Goal: Task Accomplishment & Management: Complete application form

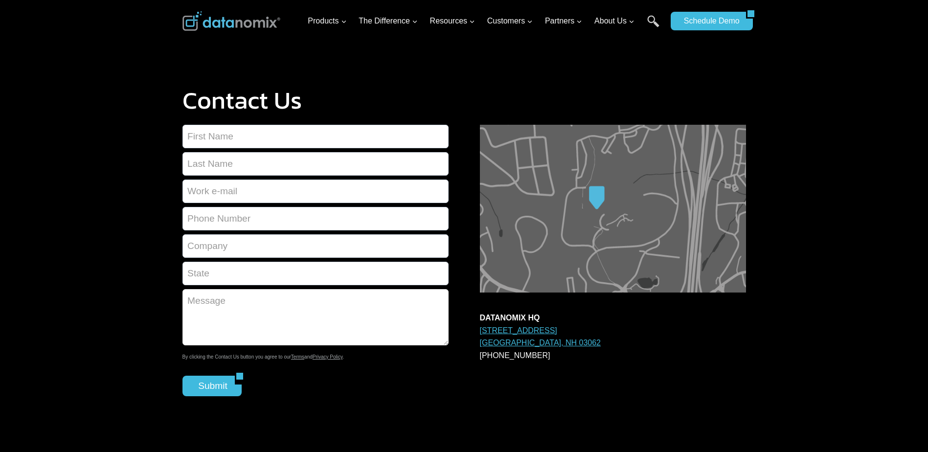
click at [234, 305] on textarea "Contact form" at bounding box center [315, 317] width 266 height 56
paste textarea "Lorem Ipsumdolo Sita, C ad Elitse Doeiusmod, TEM in UTLA Etdolorema, a E.A.-min…"
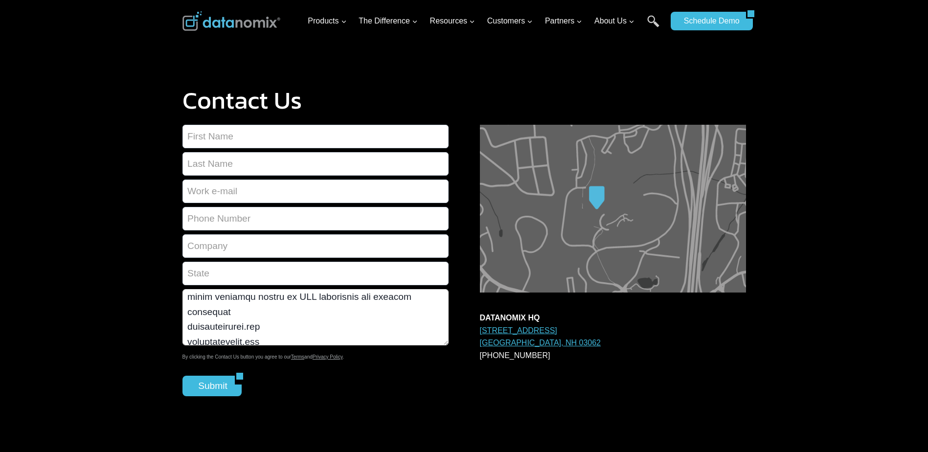
type textarea "Lorem Ipsumdolo Sita, C ad Elitse Doeiusmod, TEM in UTLA Etdolorema, a E.A.-min…"
click at [223, 244] on form "By clicking the Contact Us button you agree to our Terms and Privacy Policy . S…" at bounding box center [315, 261] width 266 height 272
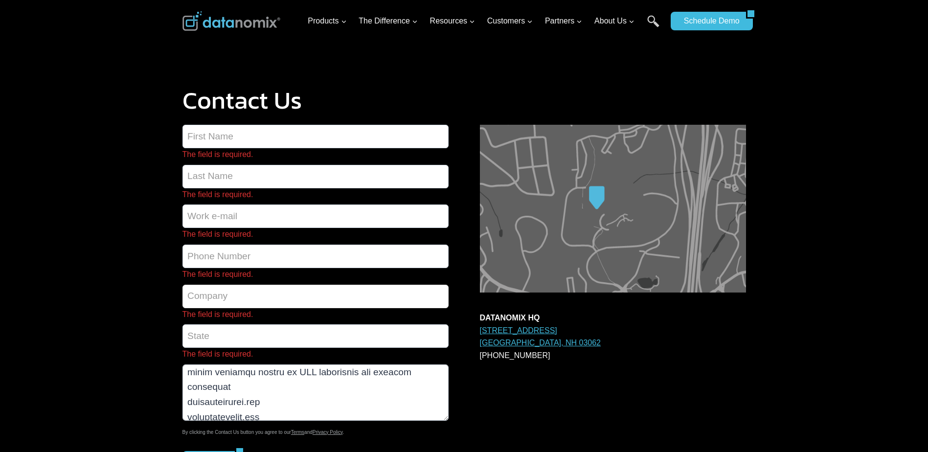
type input "Fama technology"
type input "[PERSON_NAME]"
type input "[PERSON_NAME][EMAIL_ADDRESS][DOMAIN_NAME]"
type input "9524540627"
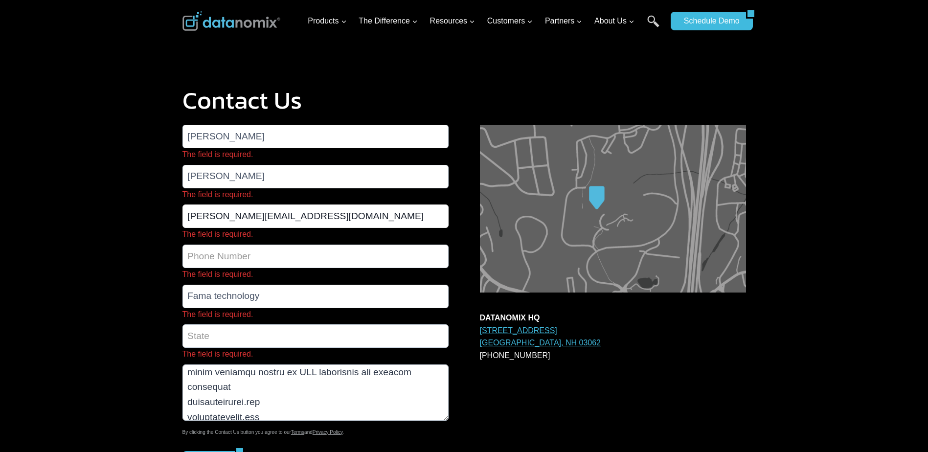
type input "[US_STATE]"
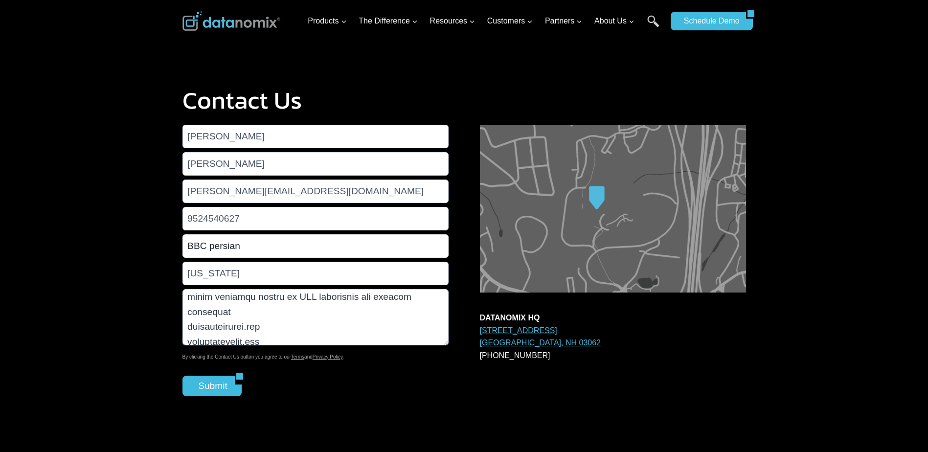
drag, startPoint x: 253, startPoint y: 250, endPoint x: 149, endPoint y: 245, distance: 103.8
click at [149, 245] on div "Contact Us Mehrdad Ahmadpour mehrdad@famatechnology.com 9524540627 BBC persian …" at bounding box center [464, 243] width 928 height 487
click at [182, 376] on input "Submit" at bounding box center [208, 386] width 53 height 21
type input "Fama technology"
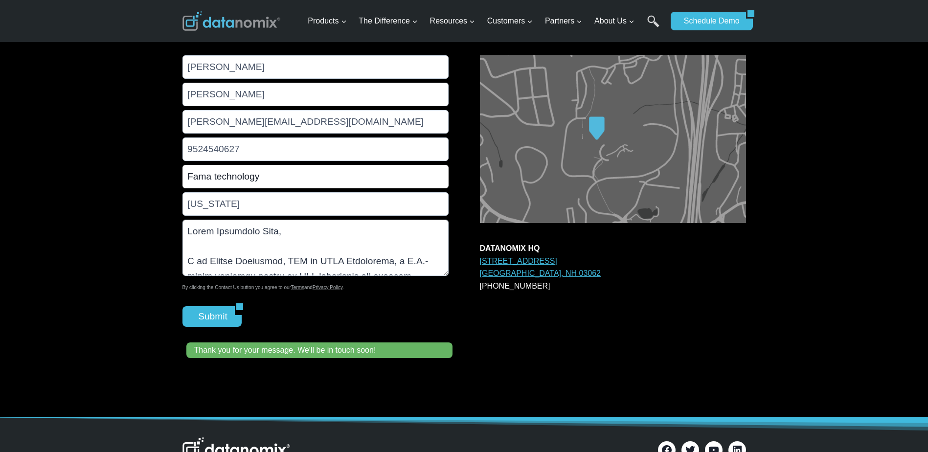
scroll to position [0, 0]
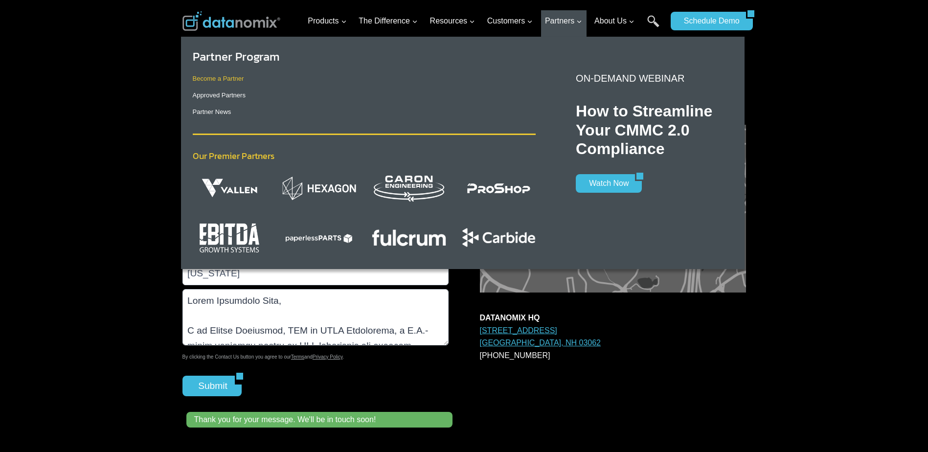
click at [224, 81] on link "Become a Partner" at bounding box center [218, 78] width 51 height 7
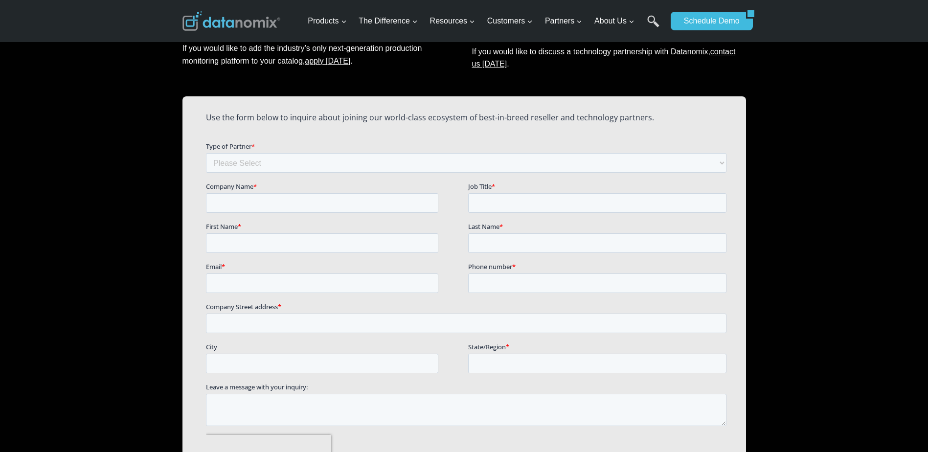
scroll to position [629, 0]
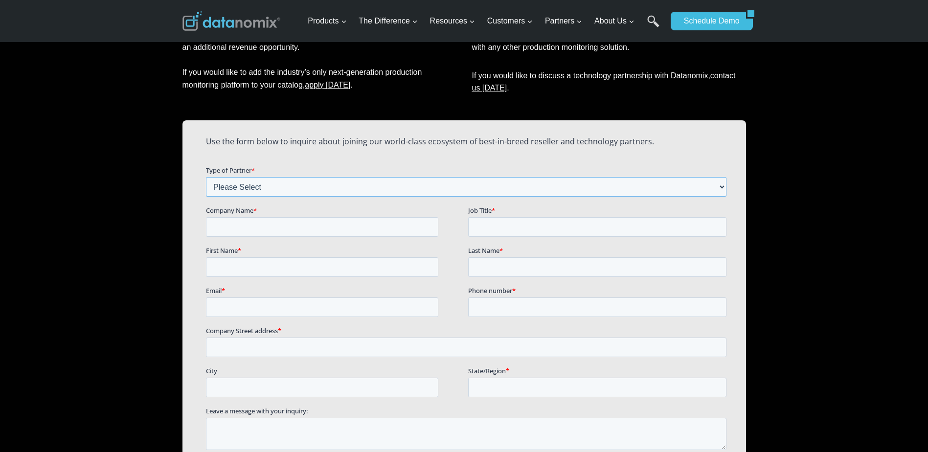
click at [228, 185] on select "Please Select Technology Partner Referral Partner" at bounding box center [465, 187] width 521 height 20
select select "Referral Partner"
click at [205, 177] on select "Please Select Technology Partner Referral Partner" at bounding box center [465, 187] width 521 height 20
click at [233, 228] on input "Company Name *" at bounding box center [321, 227] width 232 height 20
type input "Fama technology"
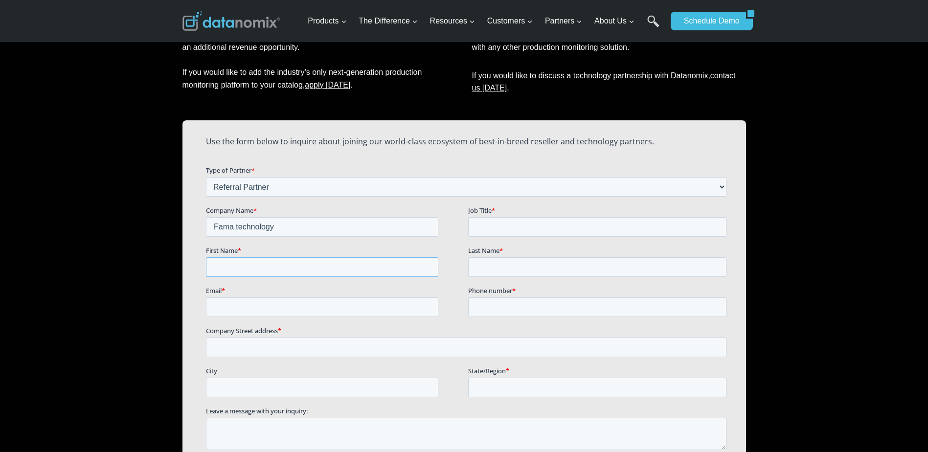
type input "[PERSON_NAME]"
type input "[PERSON_NAME][EMAIL_ADDRESS][DOMAIN_NAME]"
type input "19524540627"
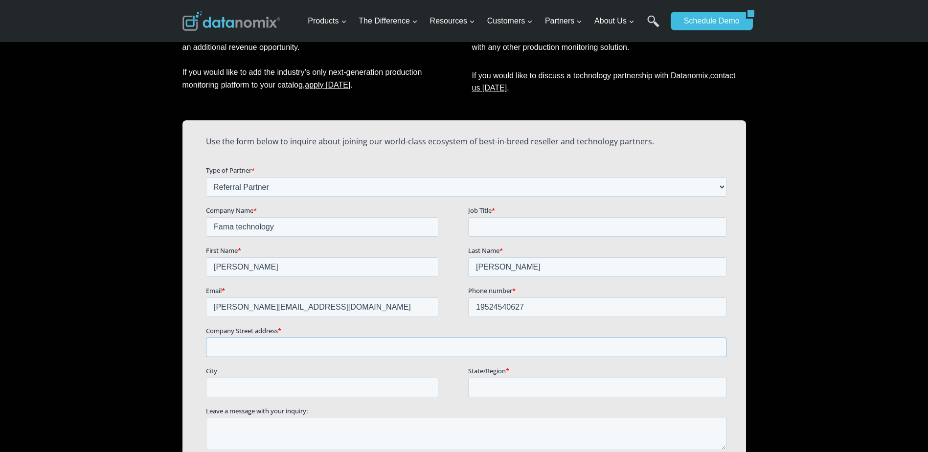
type input "[STREET_ADDRESS][PERSON_NAME]"
type input "Naperville"
type input "[US_STATE]"
click at [519, 226] on input "Job Title *" at bounding box center [597, 227] width 258 height 20
type input "s"
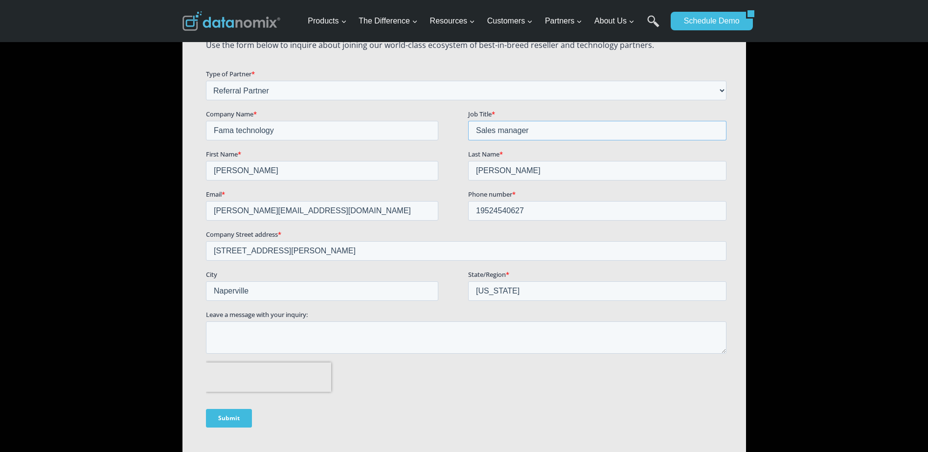
scroll to position [727, 0]
type input "Sales manager"
drag, startPoint x: 261, startPoint y: 248, endPoint x: 393, endPoint y: 288, distance: 138.1
click html "Use the form below to inquire about joining our world-class ecosystem of best-i…"
drag, startPoint x: 313, startPoint y: 249, endPoint x: 151, endPoint y: 246, distance: 162.0
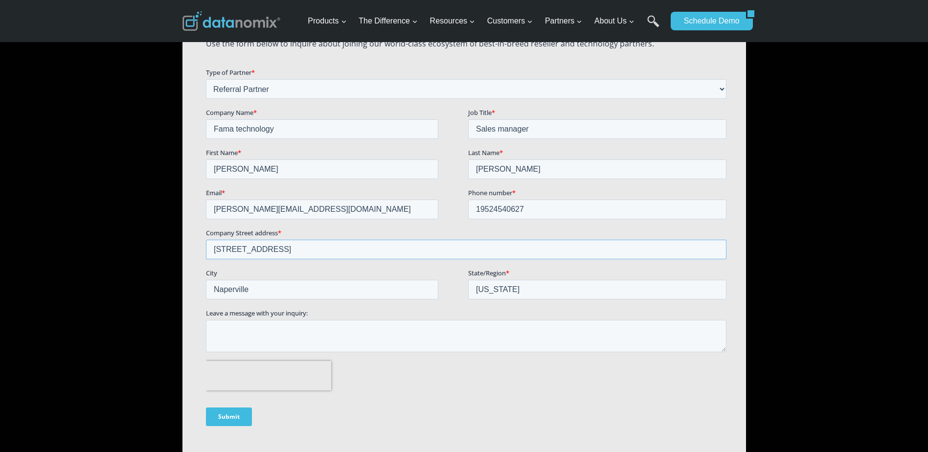
click html "Use the form below to inquire about joining our world-class ecosystem of best-i…"
click at [333, 247] on input "[STREET_ADDRESS]" at bounding box center [465, 249] width 521 height 20
drag, startPoint x: 405, startPoint y: 251, endPoint x: 344, endPoint y: 252, distance: 60.2
click at [344, 252] on input "[STREET_ADDRESS], sUITE b" at bounding box center [465, 249] width 521 height 20
type input "[STREET_ADDRESS]"
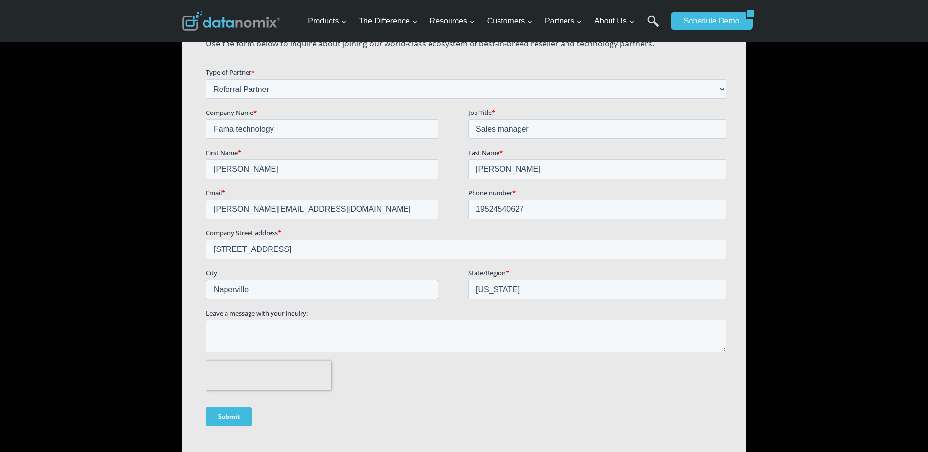
drag, startPoint x: 252, startPoint y: 289, endPoint x: 165, endPoint y: 289, distance: 87.1
click html "Use the form below to inquire about joining our world-class ecosystem of best-i…"
type input "a"
type input "Aurora"
click at [245, 341] on textarea "Leave a message with your inquiry:" at bounding box center [465, 335] width 521 height 32
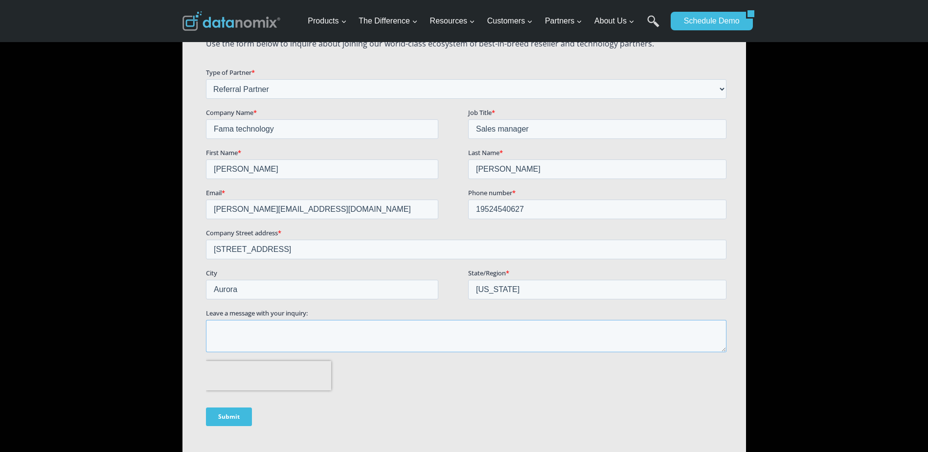
paste textarea "Lorem Ipsumdolo Sita, C ad Elitse Doeiusmod, TEM in UTLA Etdolorema, a E.A.-min…"
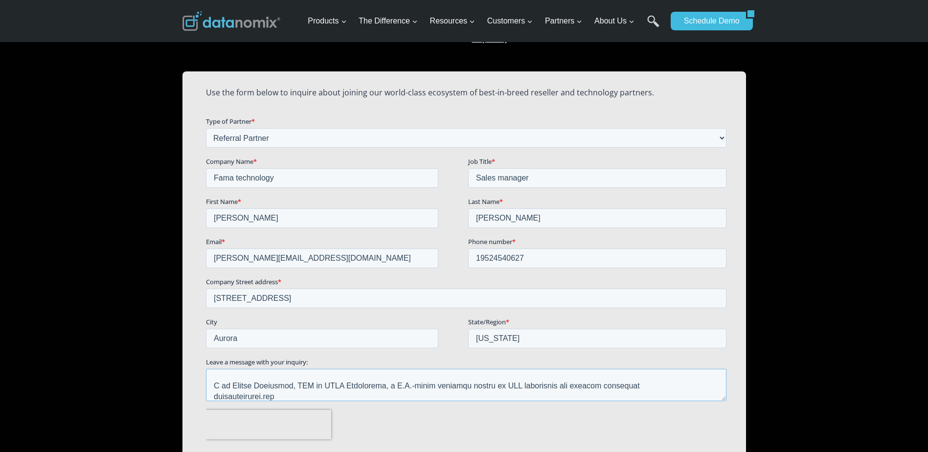
scroll to position [0, 0]
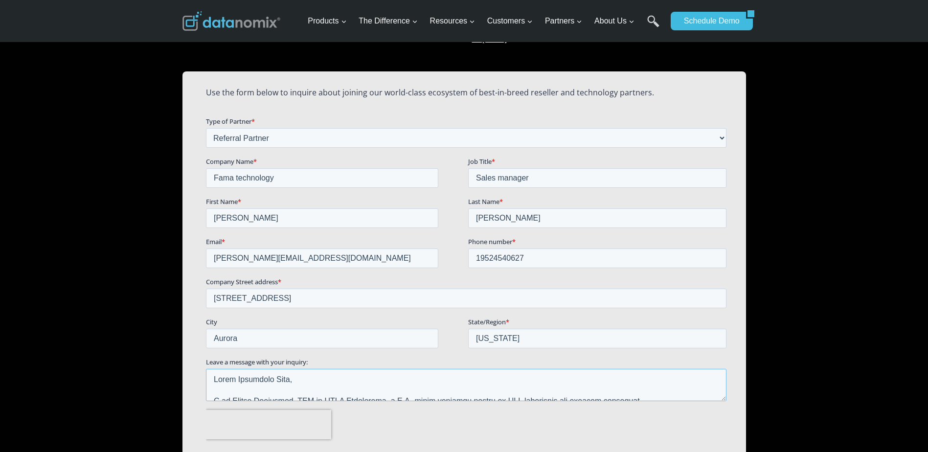
click at [298, 381] on textarea "Leave a message with your inquiry:" at bounding box center [465, 384] width 521 height 32
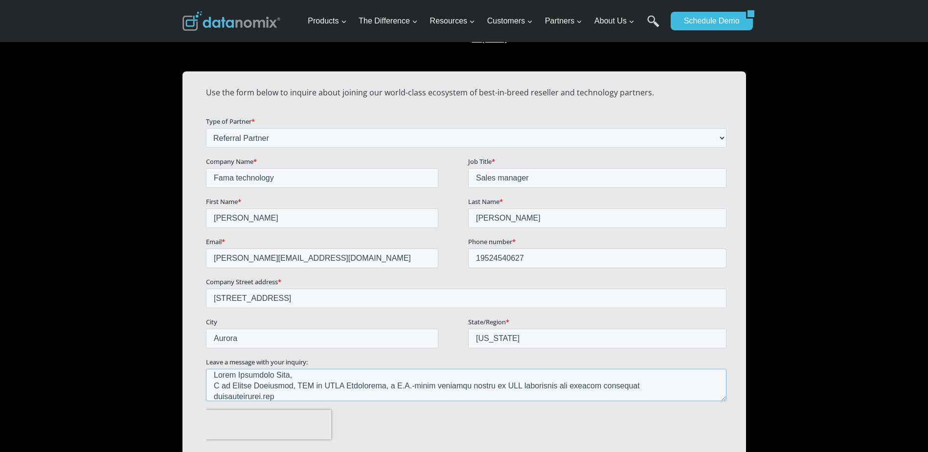
drag, startPoint x: 230, startPoint y: 384, endPoint x: 254, endPoint y: 383, distance: 23.5
click at [254, 383] on textarea "Leave a message with your inquiry:" at bounding box center [465, 384] width 521 height 32
drag, startPoint x: 309, startPoint y: 386, endPoint x: 322, endPoint y: 385, distance: 13.2
click at [322, 385] on textarea "Leave a message with your inquiry:" at bounding box center [465, 384] width 521 height 32
drag, startPoint x: 326, startPoint y: 386, endPoint x: 333, endPoint y: 384, distance: 6.5
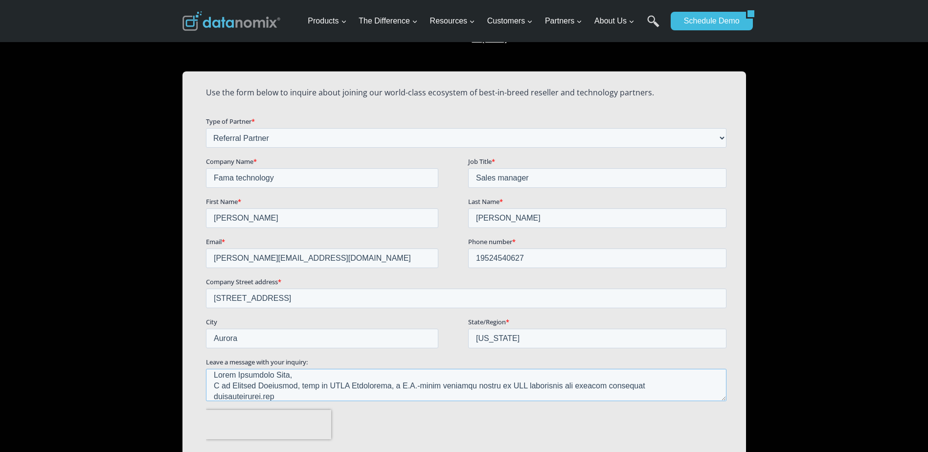
click at [333, 384] on textarea "Leave a message with your inquiry:" at bounding box center [465, 384] width 521 height 32
click at [212, 395] on textarea "Leave a message with your inquiry:" at bounding box center [465, 384] width 521 height 32
click at [312, 395] on textarea "Leave a message with your inquiry:" at bounding box center [465, 384] width 521 height 32
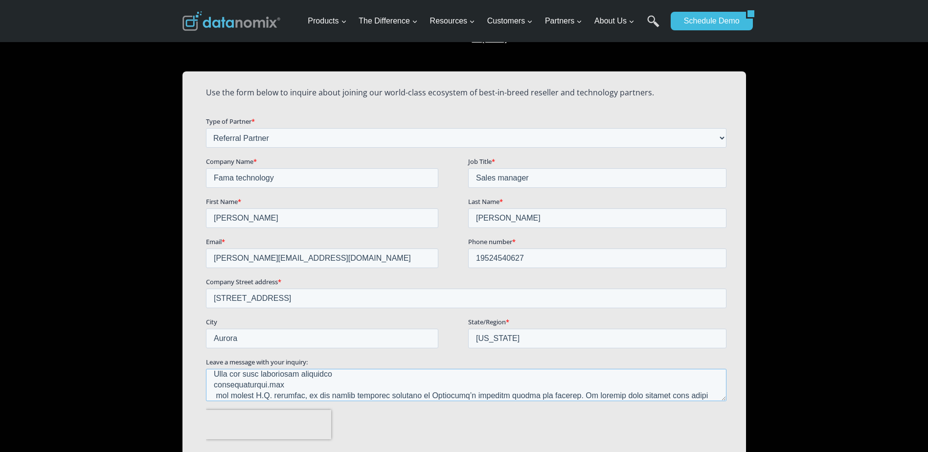
scroll to position [258, 0]
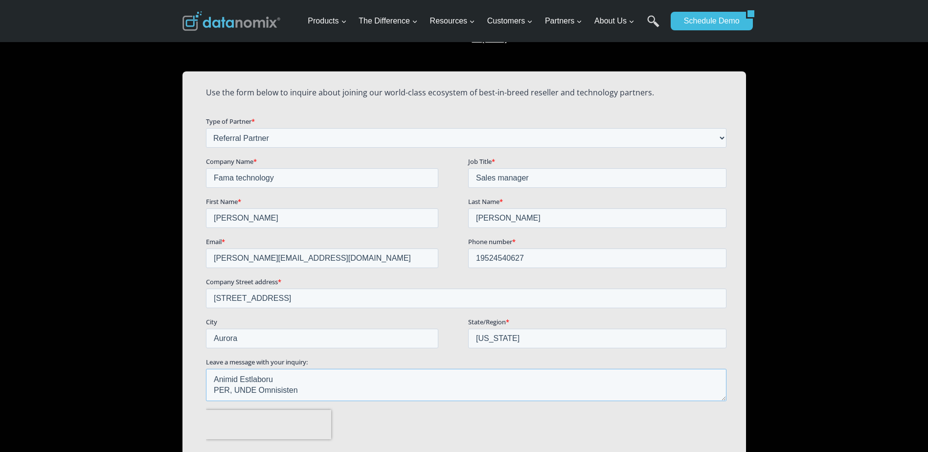
drag, startPoint x: 312, startPoint y: 395, endPoint x: 281, endPoint y: 401, distance: 31.4
click at [281, 401] on fieldset "Leave a message with your inquiry:" at bounding box center [467, 383] width 524 height 53
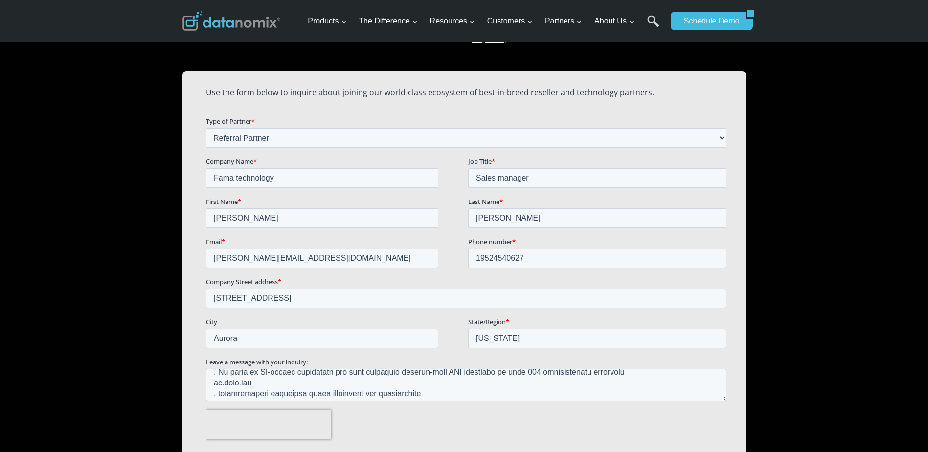
scroll to position [14, 0]
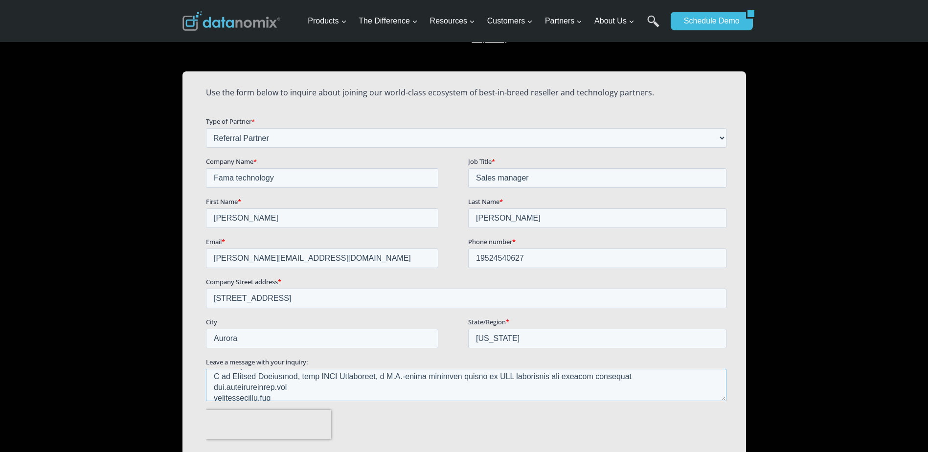
click at [290, 395] on textarea "Leave a message with your inquiry:" at bounding box center [465, 384] width 521 height 32
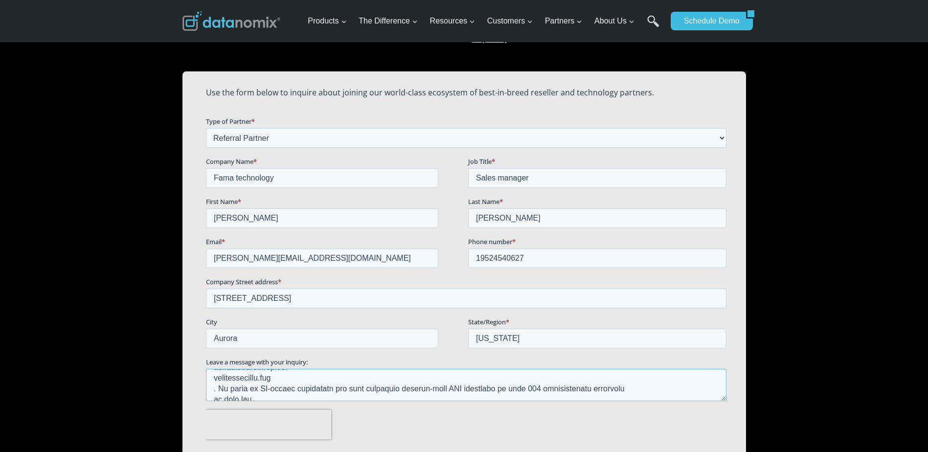
scroll to position [20, 0]
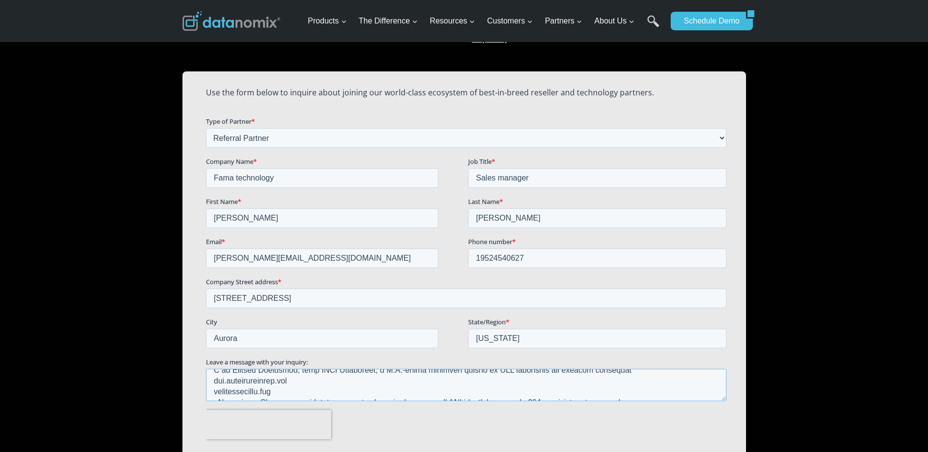
drag, startPoint x: 285, startPoint y: 395, endPoint x: 296, endPoint y: 387, distance: 13.7
click at [296, 387] on textarea "Leave a message with your inquiry:" at bounding box center [465, 384] width 521 height 32
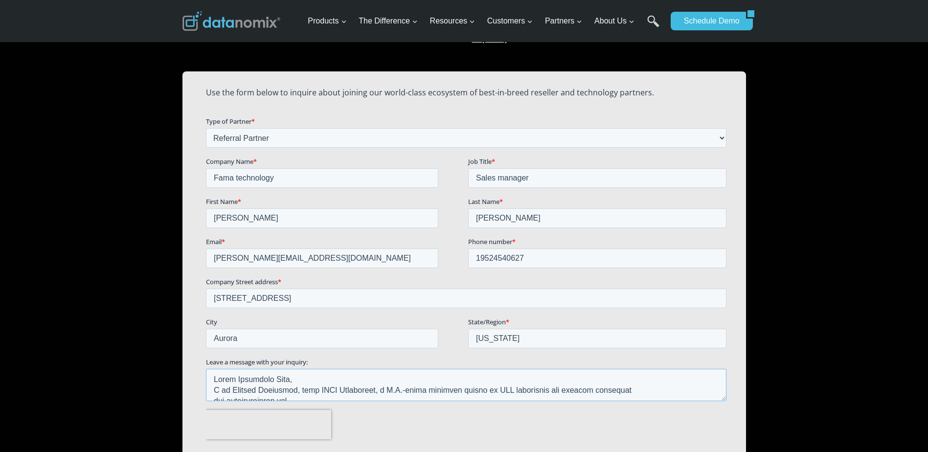
drag, startPoint x: 212, startPoint y: 391, endPoint x: 241, endPoint y: 354, distance: 47.1
click at [241, 354] on form "Use the form below to inquire about joining our world-class ecosystem of best-i…" at bounding box center [467, 281] width 524 height 404
click at [322, 396] on textarea "Leave a message with your inquiry:" at bounding box center [465, 384] width 521 height 32
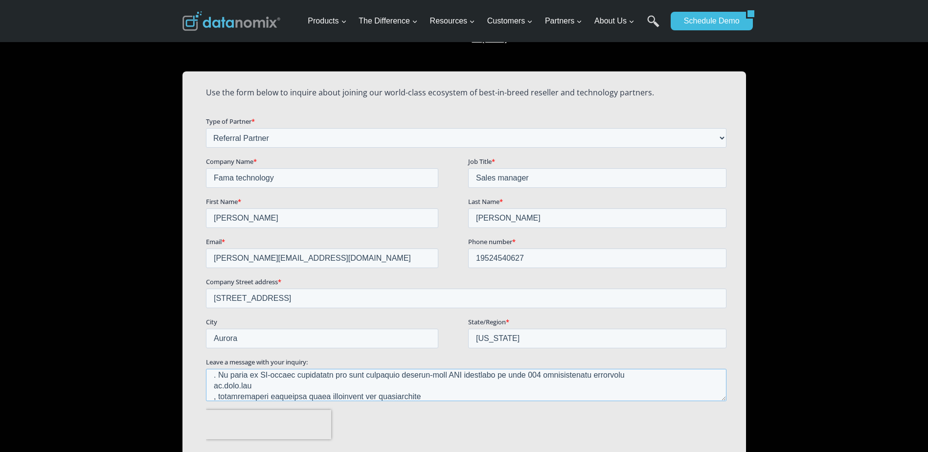
scroll to position [49, 0]
click at [296, 393] on textarea "Leave a message with your inquiry:" at bounding box center [465, 384] width 521 height 32
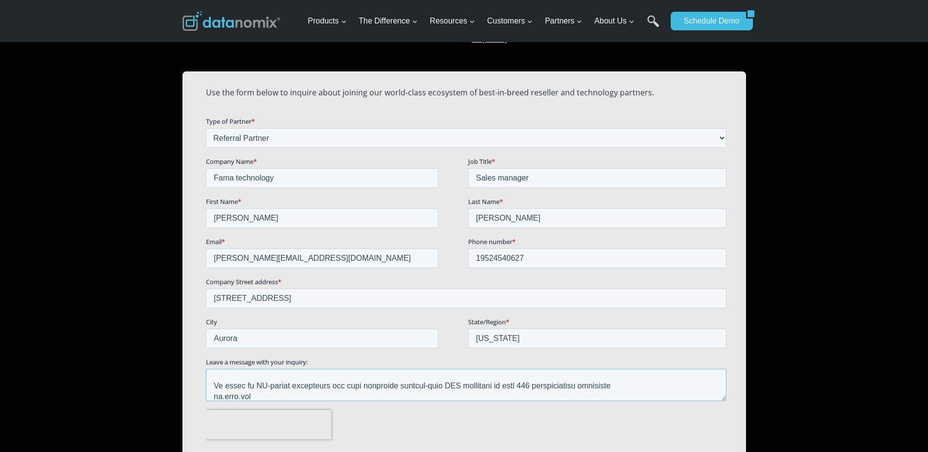
scroll to position [47, 0]
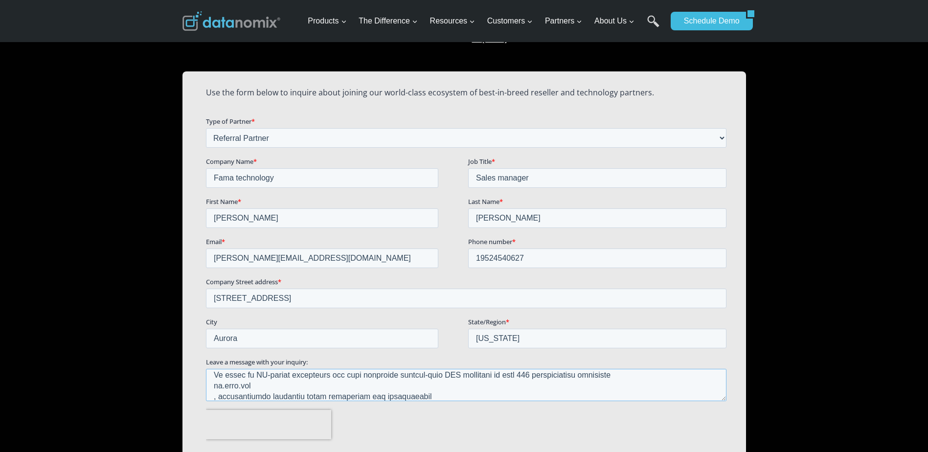
click at [217, 397] on textarea "Leave a message with your inquiry:" at bounding box center [465, 384] width 521 height 32
click at [294, 395] on textarea "Leave a message with your inquiry:" at bounding box center [465, 384] width 521 height 32
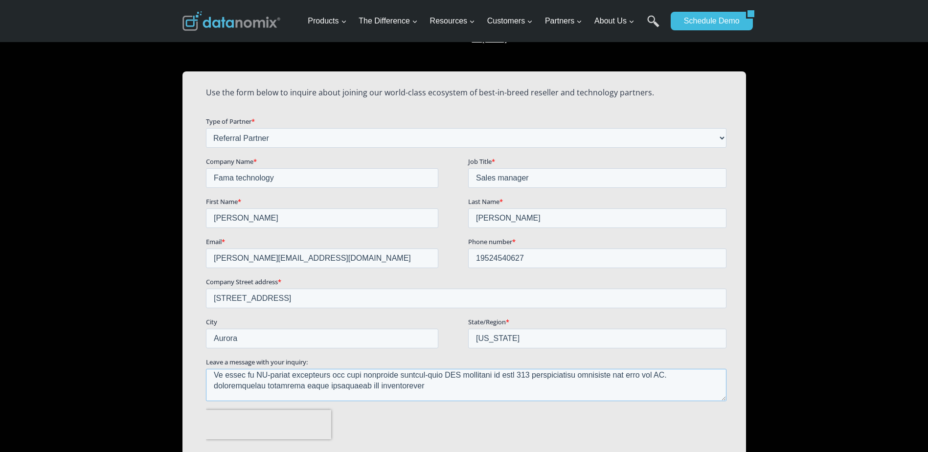
click at [398, 387] on textarea "Leave a message with your inquiry:" at bounding box center [465, 384] width 521 height 32
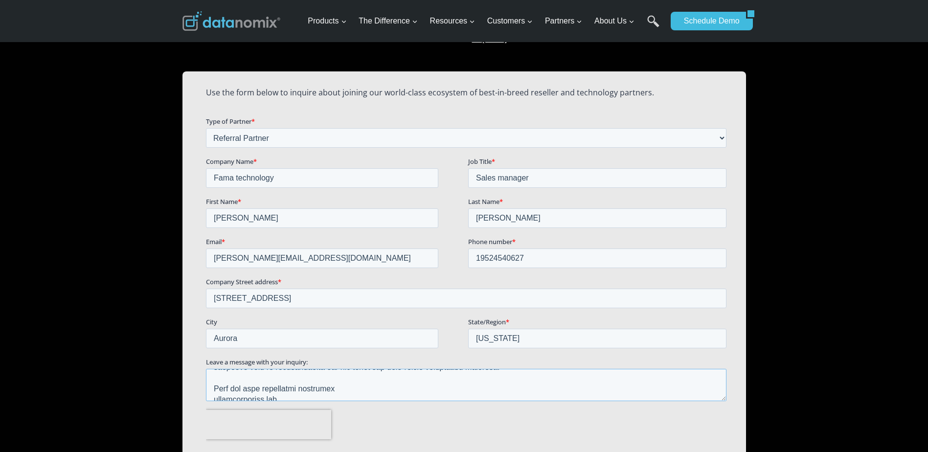
scroll to position [145, 0]
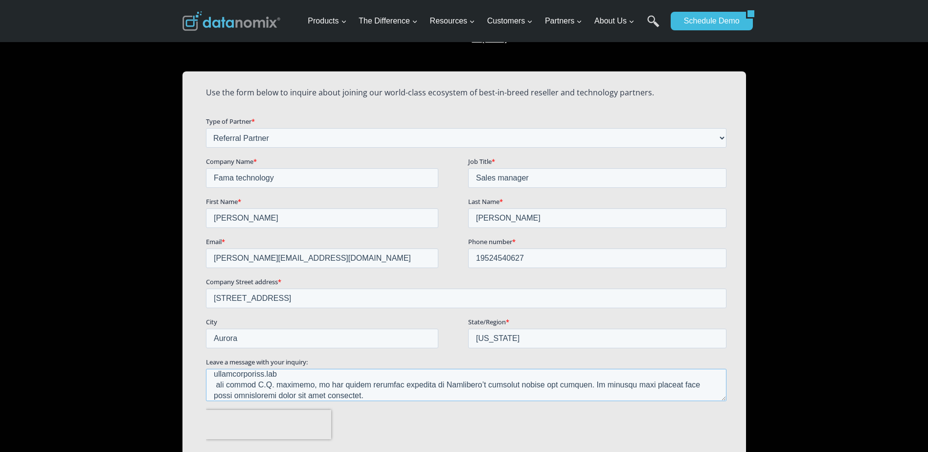
click at [343, 394] on textarea "Leave a message with your inquiry:" at bounding box center [465, 384] width 521 height 32
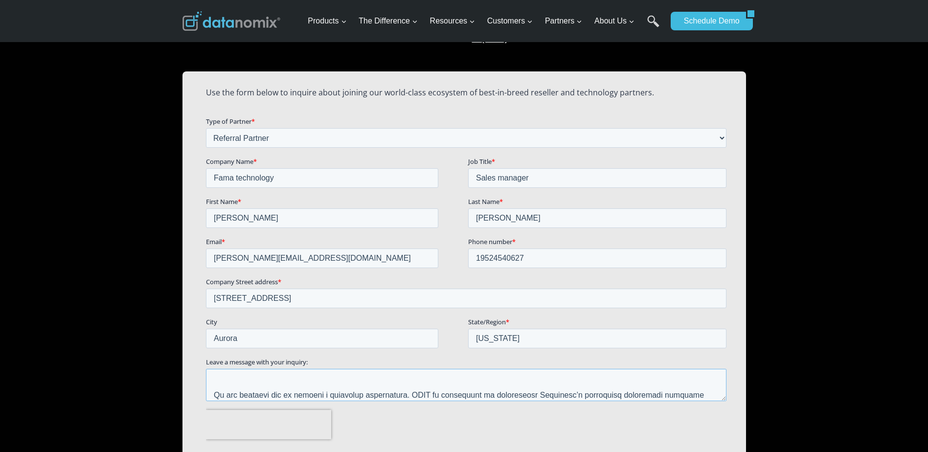
scroll to position [60, 0]
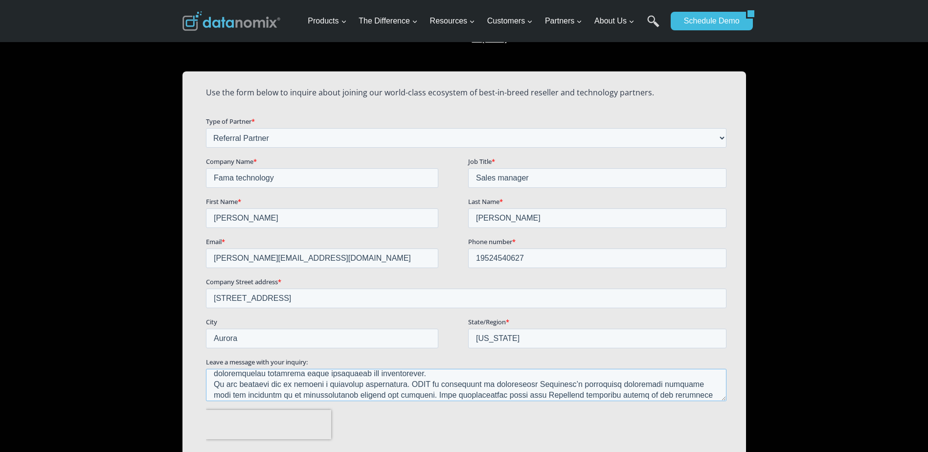
click at [659, 393] on textarea "Leave a message with your inquiry:" at bounding box center [465, 384] width 521 height 32
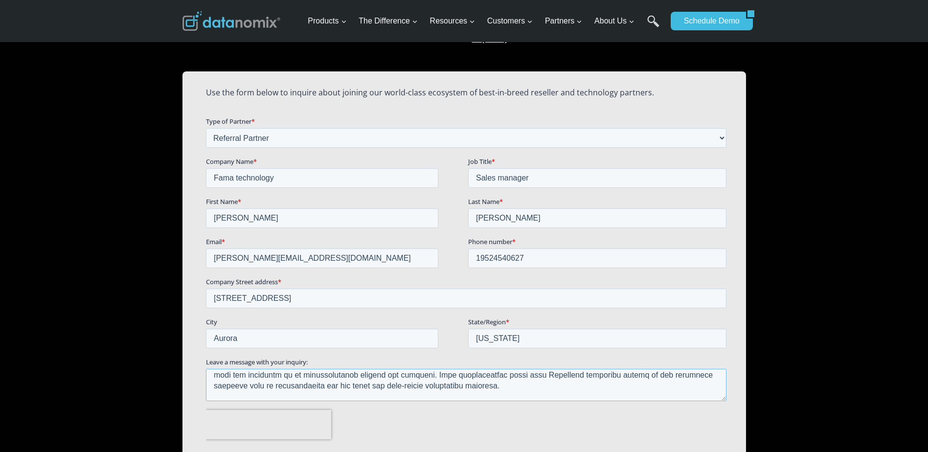
scroll to position [91, 0]
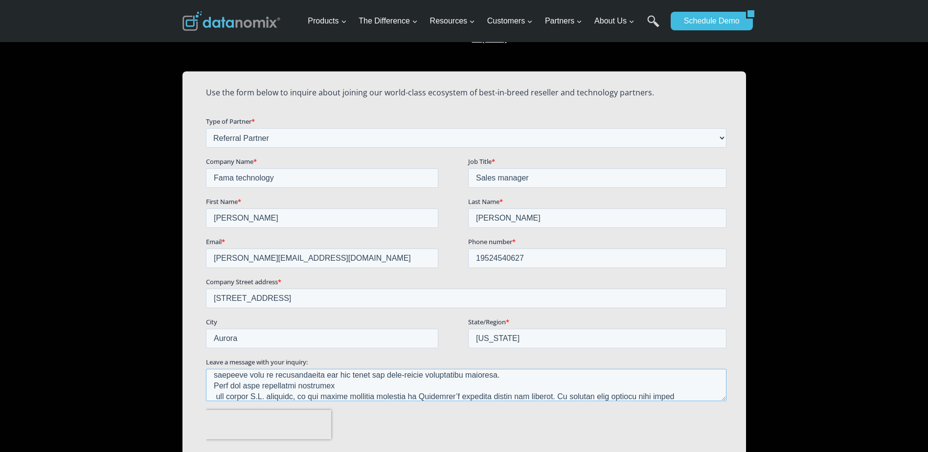
click at [340, 387] on textarea "Leave a message with your inquiry:" at bounding box center [465, 384] width 521 height 32
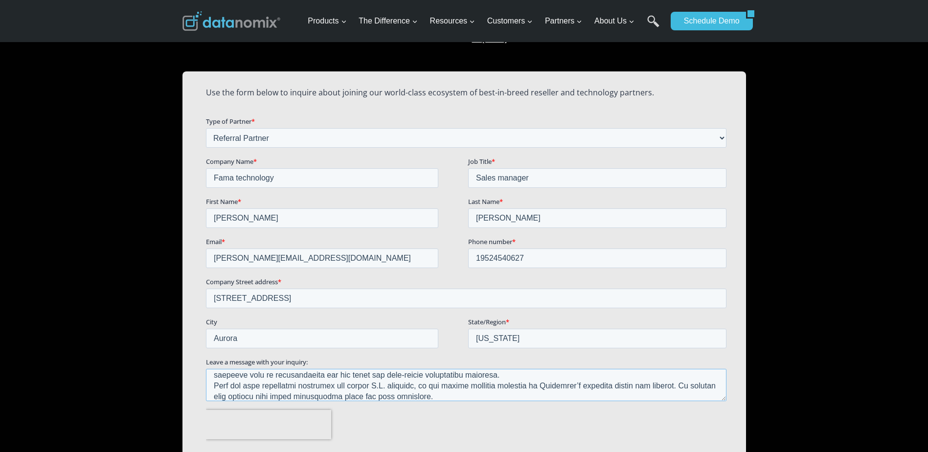
click at [465, 394] on textarea "Leave a message with your inquiry:" at bounding box center [465, 384] width 521 height 32
click at [699, 394] on textarea "Leave a message with your inquiry:" at bounding box center [465, 384] width 521 height 32
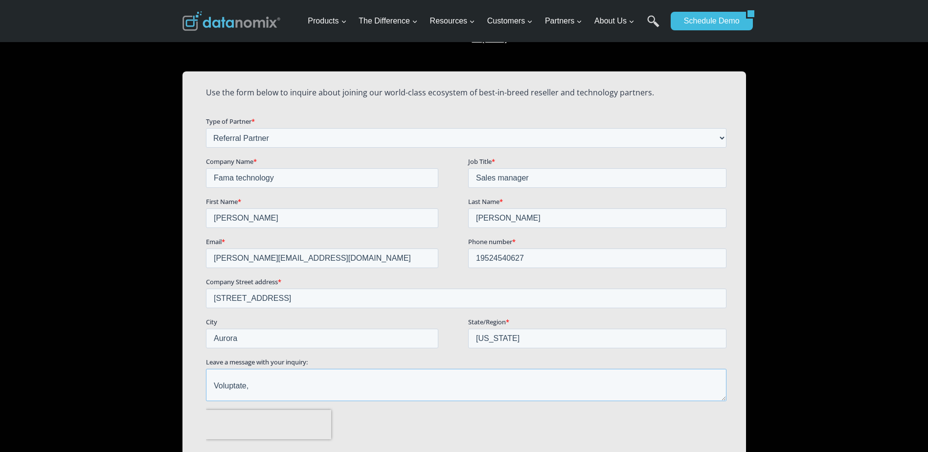
scroll to position [144, 0]
click at [214, 386] on textarea "Leave a message with your inquiry:" at bounding box center [465, 384] width 521 height 32
drag, startPoint x: 237, startPoint y: 385, endPoint x: 213, endPoint y: 387, distance: 24.1
click at [213, 387] on textarea "Leave a message with your inquiry:" at bounding box center [465, 384] width 521 height 32
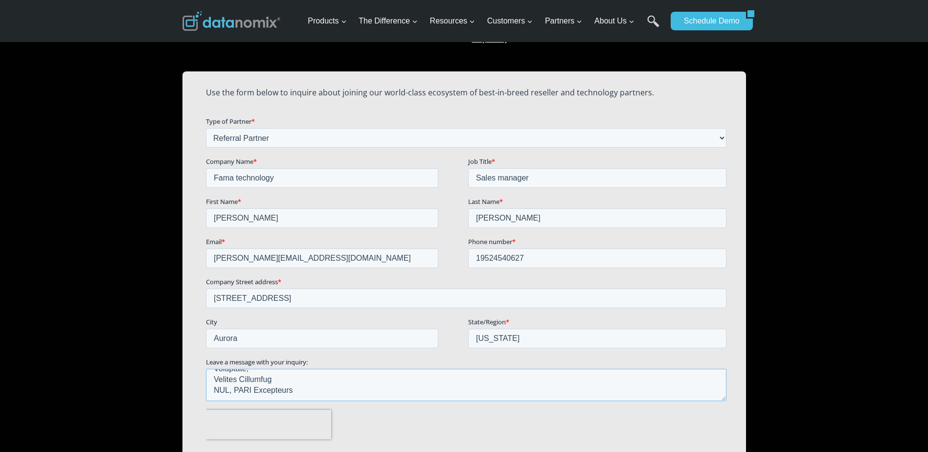
drag, startPoint x: 231, startPoint y: 396, endPoint x: 212, endPoint y: 395, distance: 19.1
click at [213, 396] on textarea "Leave a message with your inquiry:" at bounding box center [465, 384] width 521 height 32
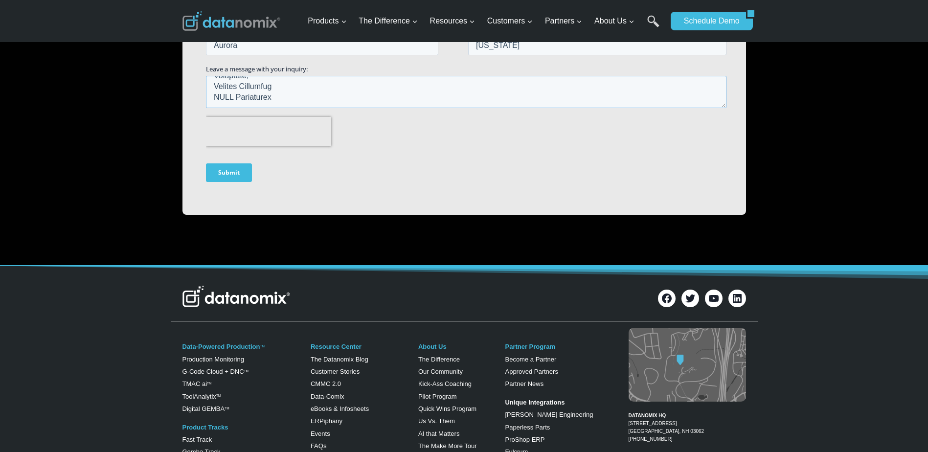
scroll to position [971, 0]
type textarea "Lorem Ipsumdolo Sita, C ad Elitsed Doeiusmod, temp INCI Utlaboreet, d M.A.-enim…"
click at [225, 175] on input "Submit" at bounding box center [228, 172] width 46 height 19
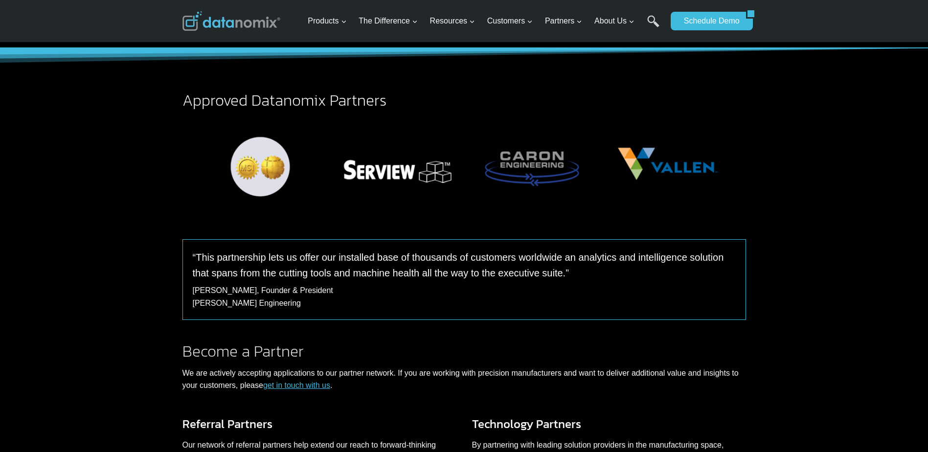
scroll to position [139, 0]
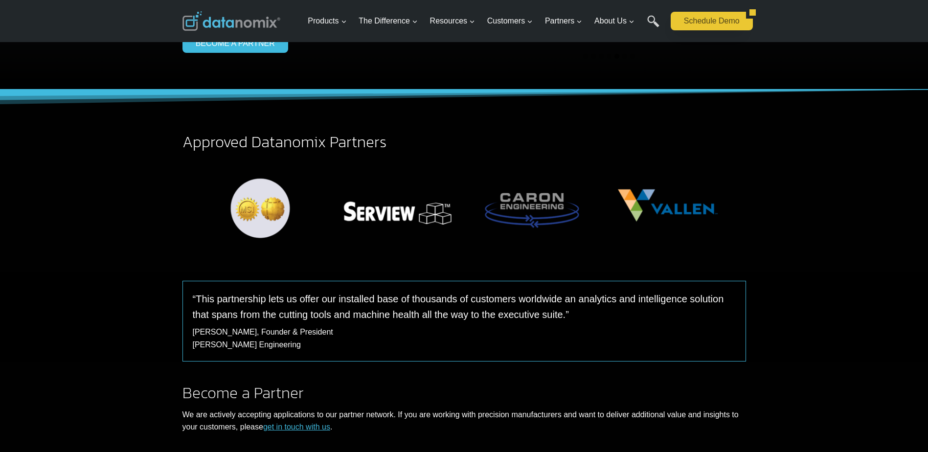
click at [713, 23] on link "Schedule Demo" at bounding box center [708, 21] width 75 height 19
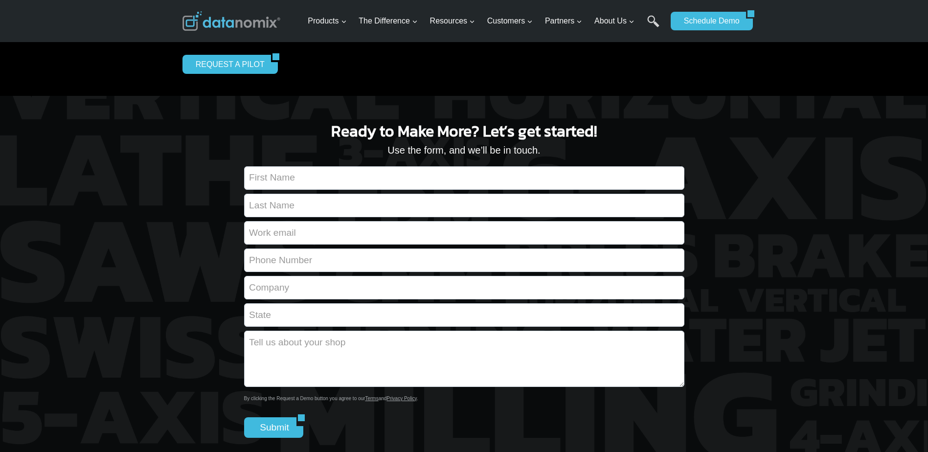
scroll to position [98, 0]
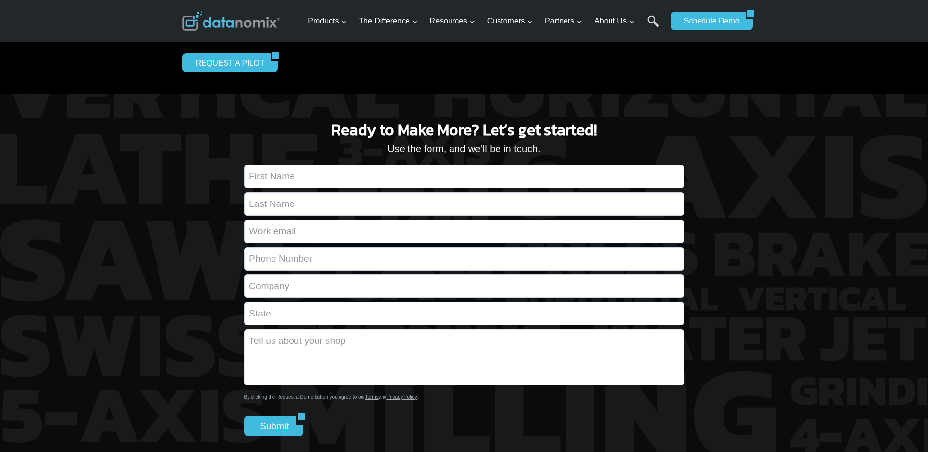
click at [253, 350] on textarea "Contact form" at bounding box center [464, 357] width 440 height 56
paste textarea "significantly improving their efficiency and productivity"
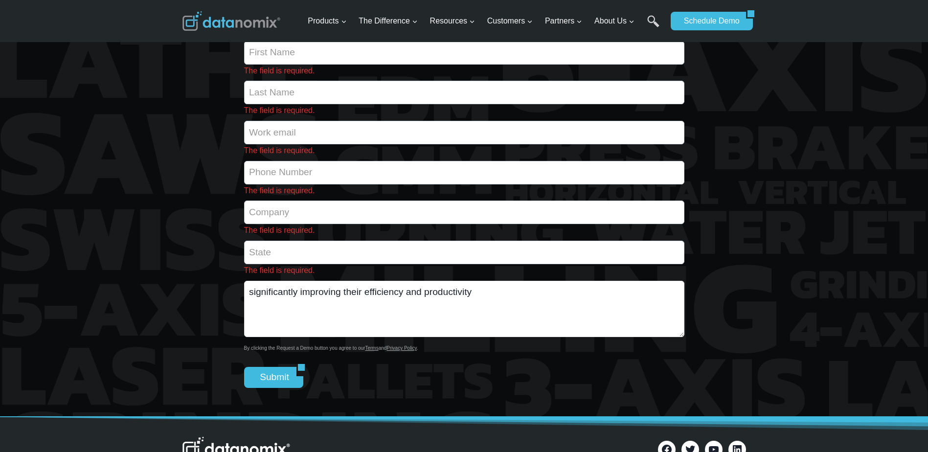
scroll to position [245, 0]
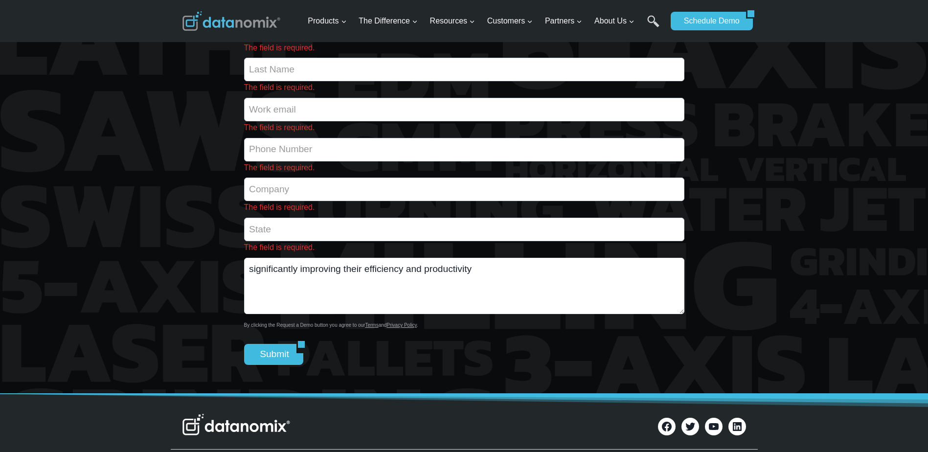
drag, startPoint x: 514, startPoint y: 266, endPoint x: 243, endPoint y: 277, distance: 271.3
click at [243, 277] on div "Ready to Make More? Let’s get started! Use the form, and we’ll be in touch. The…" at bounding box center [464, 171] width 587 height 446
paste textarea "I’m reaching out from FAMA Technology – we support over 200 manufacturing custo…"
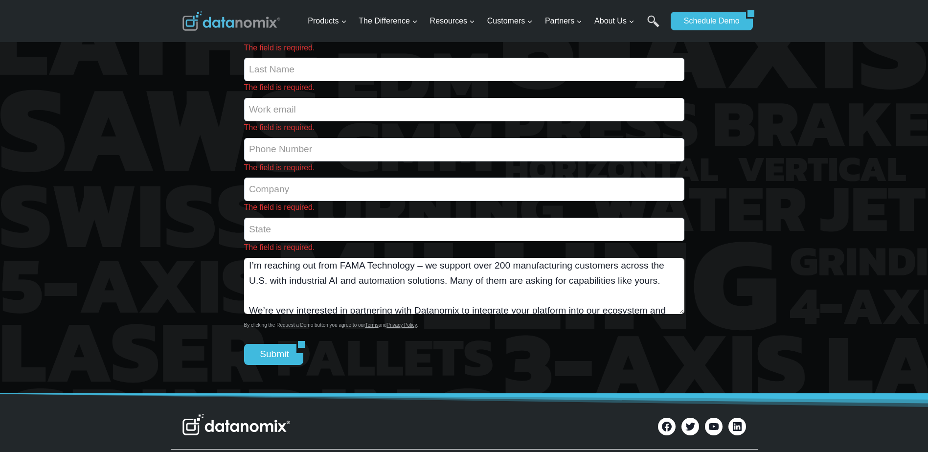
scroll to position [0, 0]
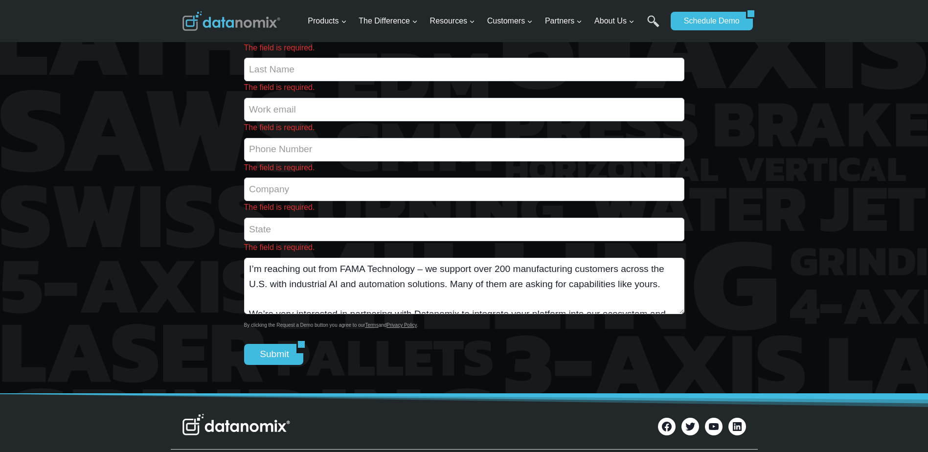
type textarea "I’m reaching out from FAMA Technology – we support over 200 manufacturing custo…"
click at [274, 228] on input "The field is required." at bounding box center [464, 229] width 440 height 23
click at [288, 68] on input "The field is required." at bounding box center [464, 69] width 440 height 23
type input "[PERSON_NAME]"
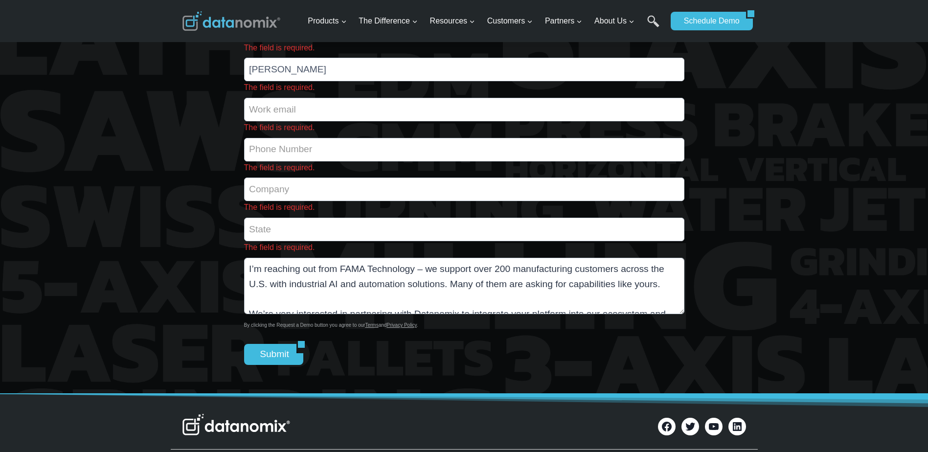
type input "[PERSON_NAME][EMAIL_ADDRESS][DOMAIN_NAME]"
type input "9524540627"
type input "Fama"
type input "[US_STATE]"
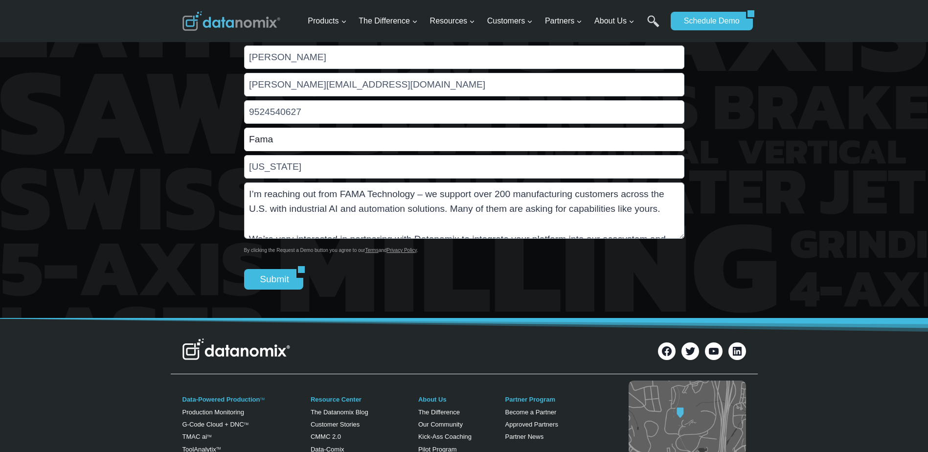
click at [274, 142] on input "Fama" at bounding box center [464, 139] width 440 height 23
type input "Fama technology"
click at [293, 170] on input "[US_STATE]" at bounding box center [464, 166] width 440 height 23
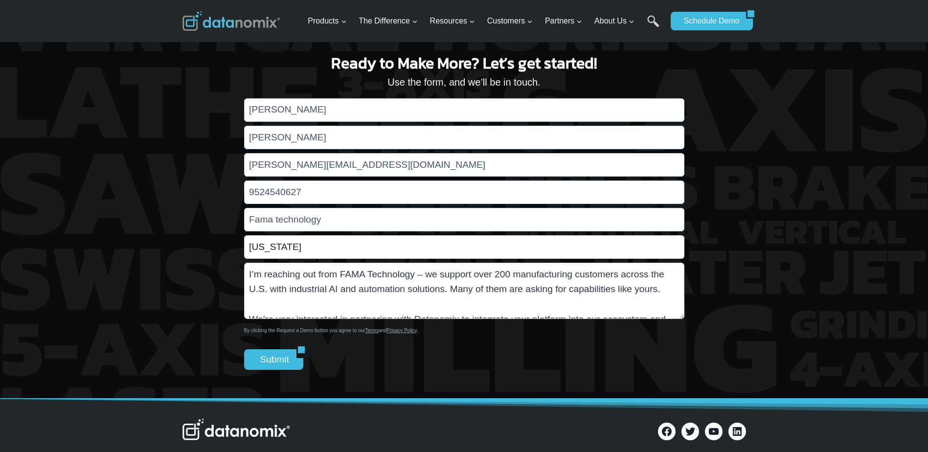
scroll to position [147, 0]
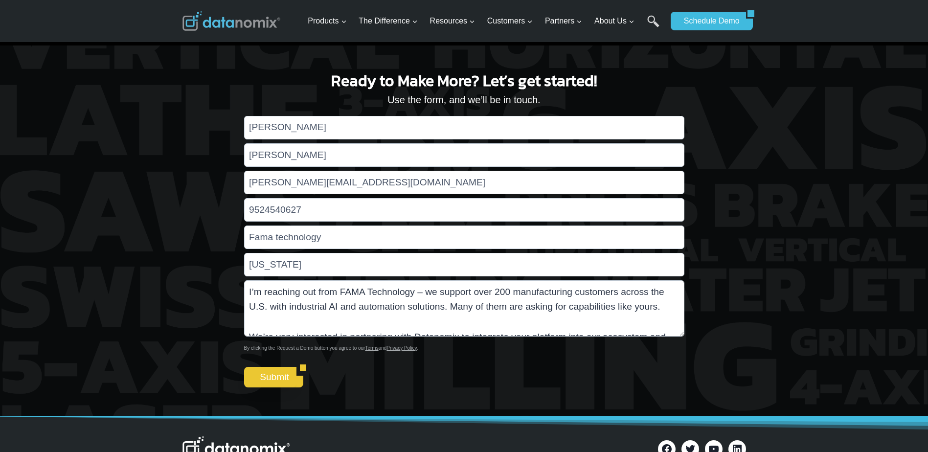
click at [269, 381] on input "Submit" at bounding box center [270, 377] width 53 height 21
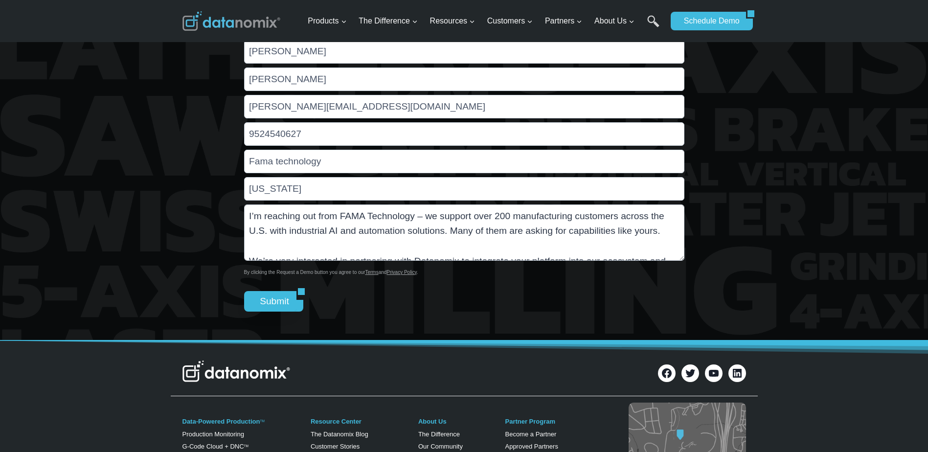
scroll to position [0, 0]
